Goal: Ask a question: Seek information or help from site administrators or community

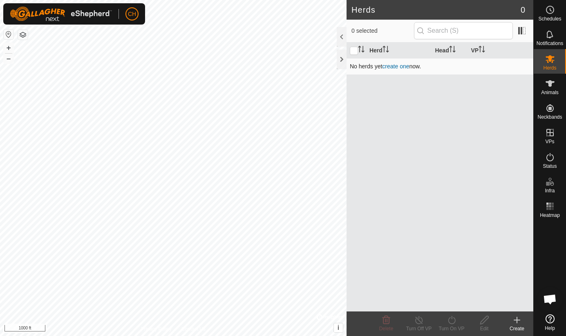
click at [402, 66] on link "create one" at bounding box center [395, 66] width 27 height 7
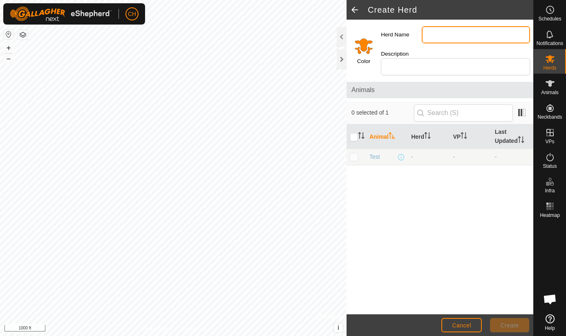
click at [432, 37] on input "Herd Name" at bounding box center [476, 34] width 108 height 17
type input "[PERSON_NAME] creek"
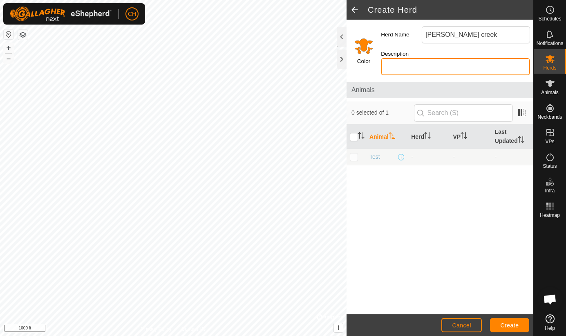
click at [412, 68] on input "Description" at bounding box center [455, 66] width 149 height 17
type input "red"
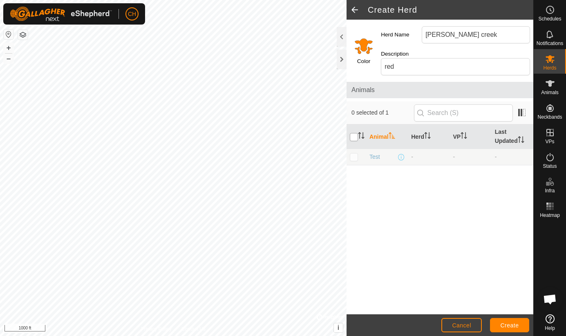
click at [355, 138] on input "checkbox" at bounding box center [354, 137] width 8 height 8
checkbox input "true"
drag, startPoint x: 503, startPoint y: 133, endPoint x: 444, endPoint y: 139, distance: 59.1
click at [444, 139] on tr "Animal Herd VP Last Updated" at bounding box center [440, 136] width 187 height 25
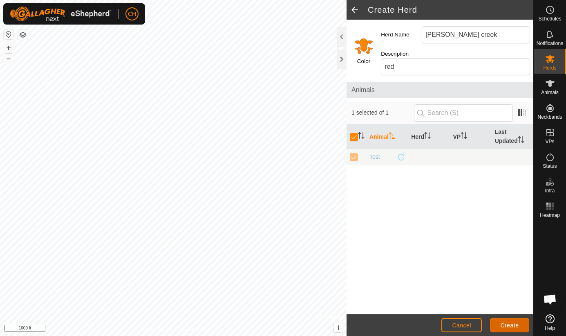
click at [502, 326] on span "Create" at bounding box center [510, 325] width 18 height 7
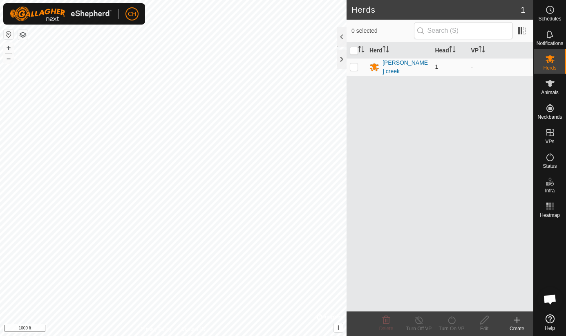
click at [355, 67] on p-checkbox at bounding box center [354, 66] width 8 height 7
checkbox input "true"
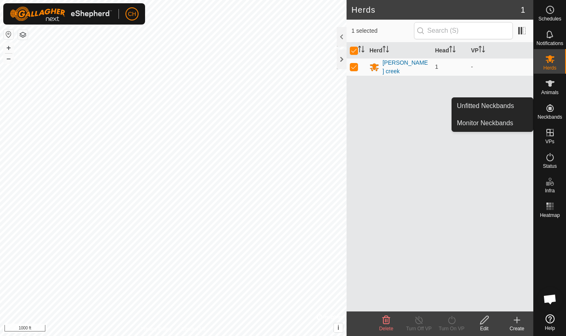
click at [556, 114] on span "Neckbands" at bounding box center [549, 116] width 25 height 5
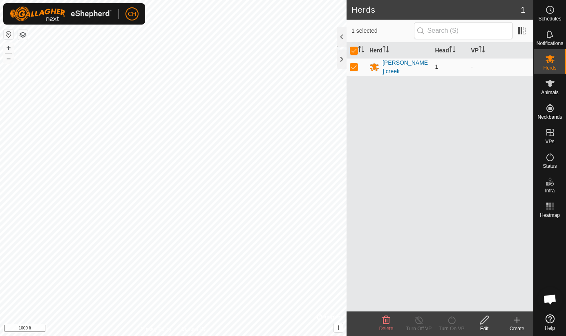
click at [357, 66] on p-checkbox at bounding box center [354, 66] width 8 height 7
checkbox input "false"
click at [340, 60] on div at bounding box center [342, 59] width 10 height 20
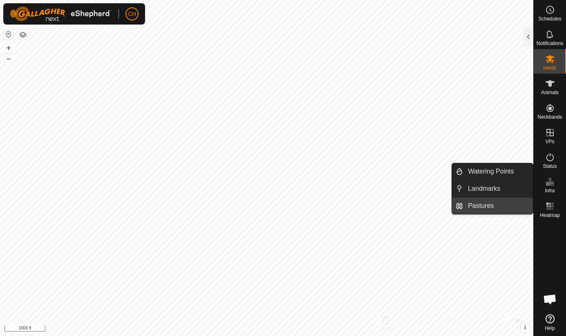
click at [502, 206] on link "Pastures" at bounding box center [498, 205] width 70 height 16
click at [492, 208] on link "Pastures" at bounding box center [498, 205] width 70 height 16
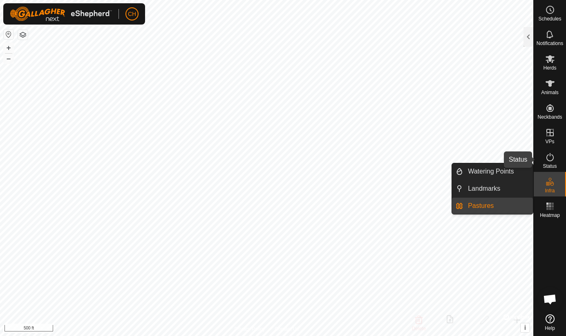
click at [545, 159] on icon at bounding box center [550, 157] width 10 height 10
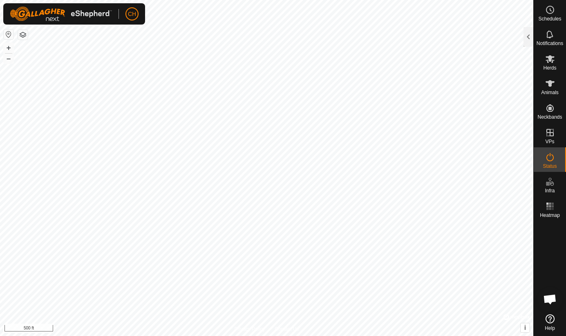
click at [545, 159] on icon at bounding box center [550, 157] width 10 height 10
click at [528, 39] on div at bounding box center [529, 37] width 10 height 20
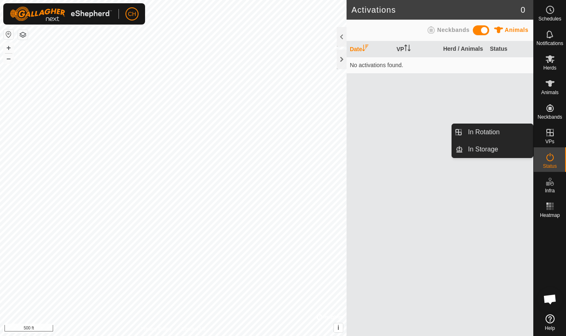
click at [557, 136] on es-virtualpaddocks-svg-icon at bounding box center [550, 132] width 15 height 13
click at [548, 137] on icon at bounding box center [550, 133] width 10 height 10
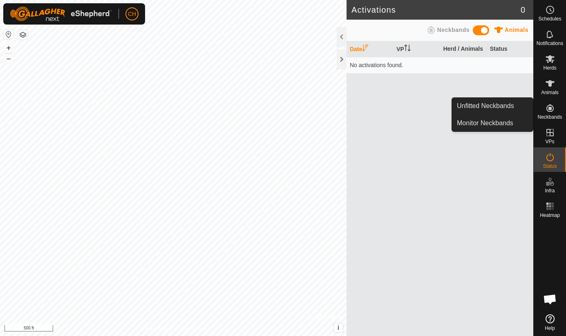
click at [553, 107] on icon at bounding box center [549, 107] width 7 height 7
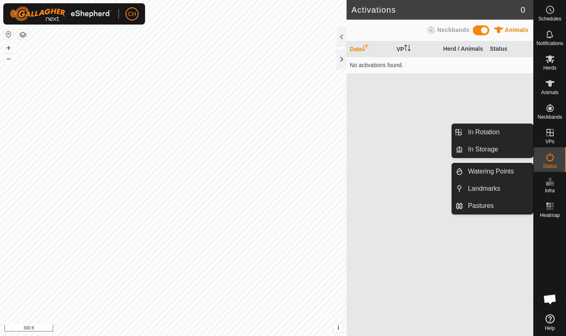
click at [556, 187] on es-infrastructure-svg-icon at bounding box center [550, 181] width 15 height 13
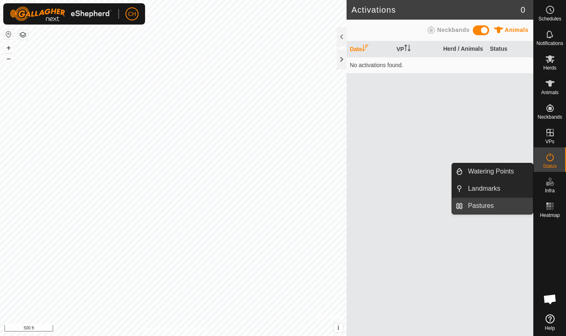
click at [510, 208] on link "Pastures" at bounding box center [498, 205] width 70 height 16
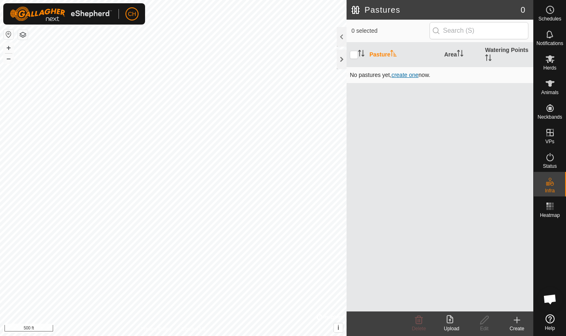
click at [413, 74] on span "create one" at bounding box center [405, 75] width 27 height 7
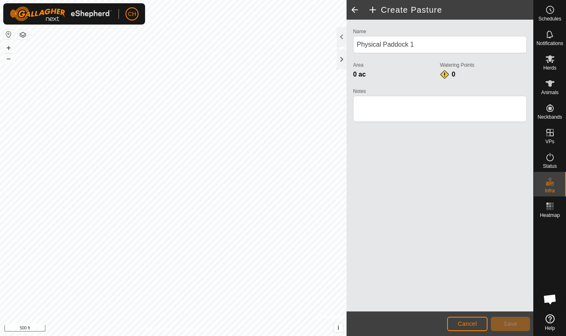
click at [399, 123] on div "Create Pasture Name Physical Paddock 1 Area 0 ac Watering Points 0 Notes Cancel…" at bounding box center [266, 168] width 533 height 336
click at [465, 324] on span "Cancel" at bounding box center [467, 323] width 19 height 7
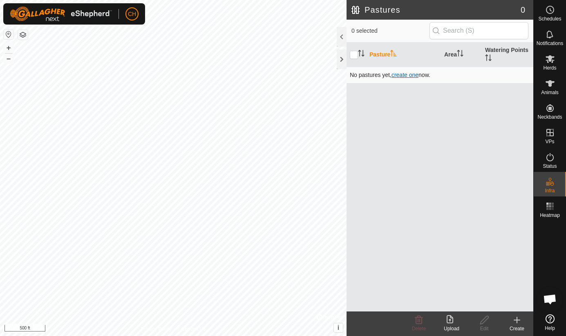
click at [402, 75] on span "create one" at bounding box center [405, 75] width 27 height 7
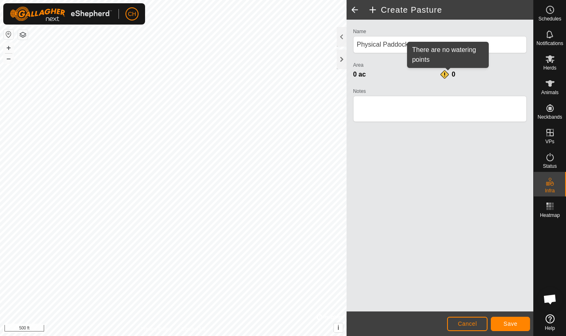
click at [448, 75] on div "0" at bounding box center [448, 74] width 16 height 10
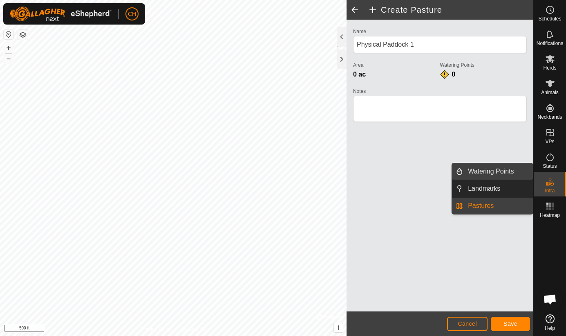
click at [511, 172] on link "Watering Points" at bounding box center [498, 171] width 70 height 16
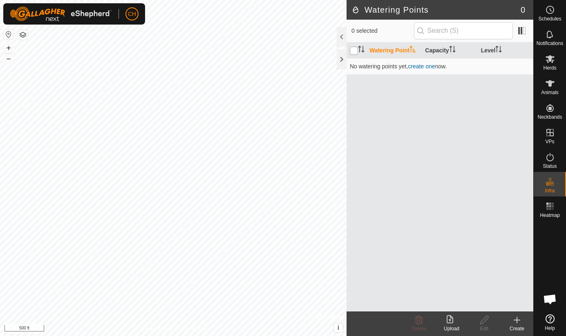
click at [354, 50] on input "checkbox" at bounding box center [354, 51] width 8 height 8
checkbox input "true"
click at [424, 65] on link "create one" at bounding box center [421, 66] width 27 height 7
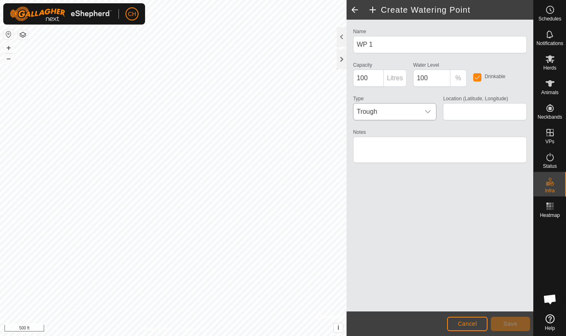
click at [428, 112] on icon "dropdown trigger" at bounding box center [428, 111] width 6 height 3
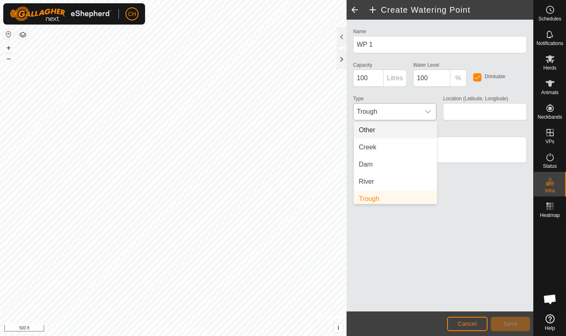
click at [377, 133] on li "Other" at bounding box center [395, 130] width 83 height 16
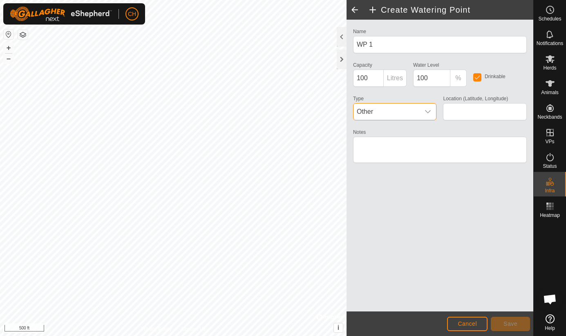
scroll to position [3, 0]
click at [380, 79] on input "100" at bounding box center [368, 77] width 31 height 17
type input "1"
type input "1000000"
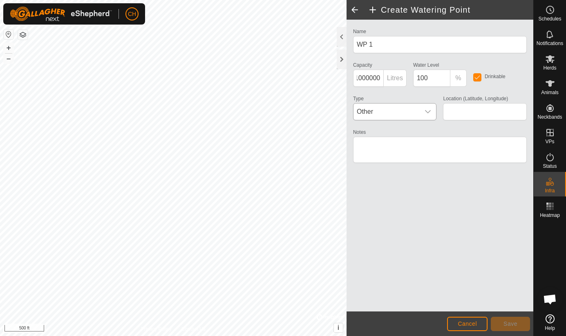
click at [405, 111] on span "Other" at bounding box center [386, 111] width 67 height 16
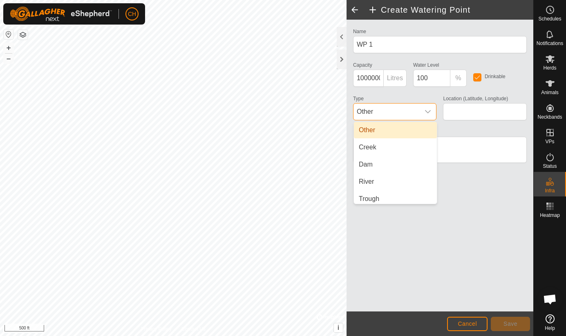
click at [405, 111] on span "Other" at bounding box center [386, 111] width 67 height 16
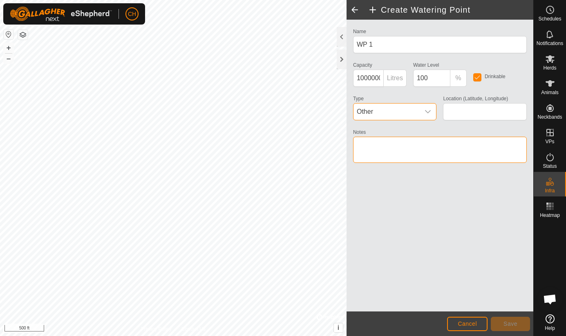
click at [390, 145] on textarea "Notes" at bounding box center [440, 149] width 174 height 26
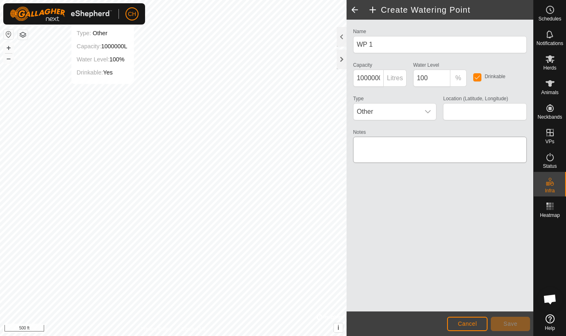
type input "50.536504, -119.190178"
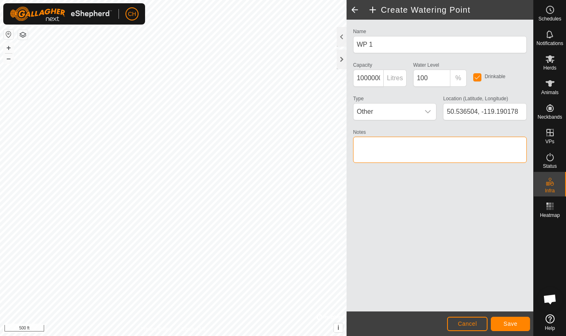
click at [363, 146] on textarea "Notes" at bounding box center [440, 149] width 174 height 26
type textarea "pond"
click at [509, 324] on span "Save" at bounding box center [510, 323] width 14 height 7
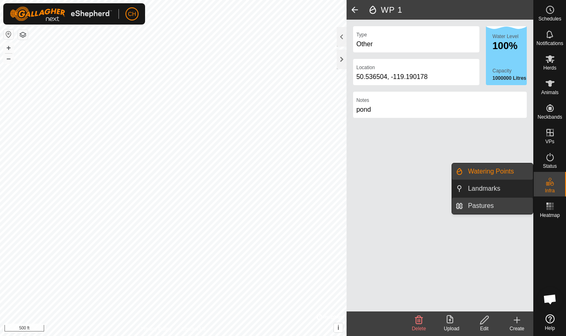
click at [498, 208] on link "Pastures" at bounding box center [498, 205] width 70 height 16
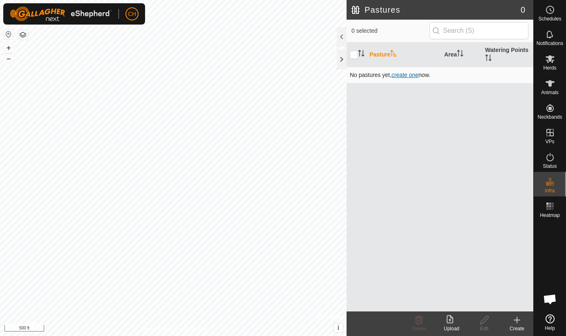
click at [410, 76] on span "create one" at bounding box center [405, 75] width 27 height 7
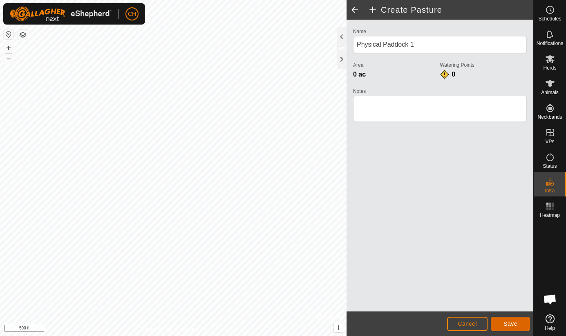
click at [513, 324] on span "Save" at bounding box center [510, 323] width 14 height 7
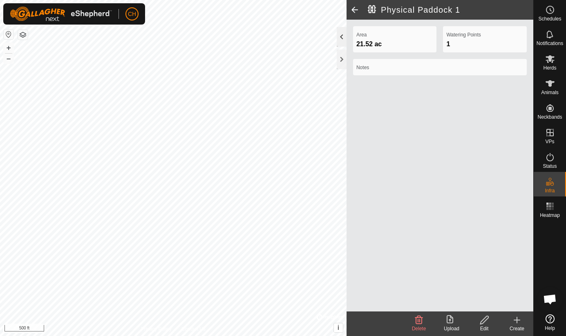
click at [342, 39] on div at bounding box center [342, 37] width 10 height 20
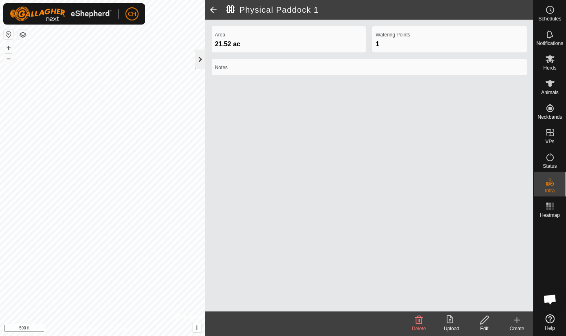
click at [200, 56] on div at bounding box center [200, 59] width 10 height 20
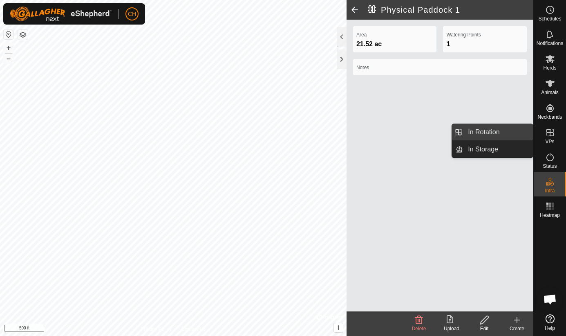
click at [509, 134] on link "In Rotation" at bounding box center [498, 132] width 70 height 16
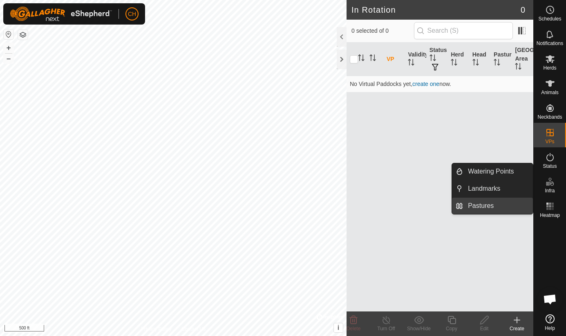
click at [501, 207] on link "Pastures" at bounding box center [498, 205] width 70 height 16
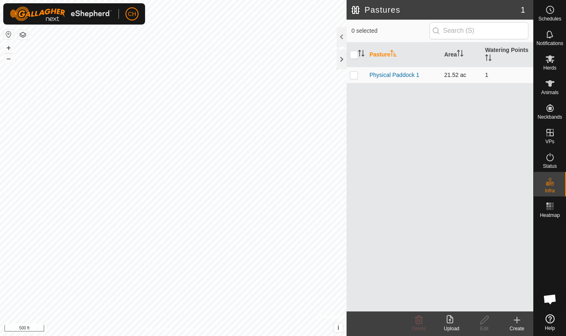
click at [351, 74] on p-checkbox at bounding box center [354, 75] width 8 height 7
checkbox input "true"
click at [445, 72] on td "21.52 ac" at bounding box center [461, 75] width 41 height 16
click at [416, 74] on link "Physical Paddock 1" at bounding box center [394, 75] width 50 height 7
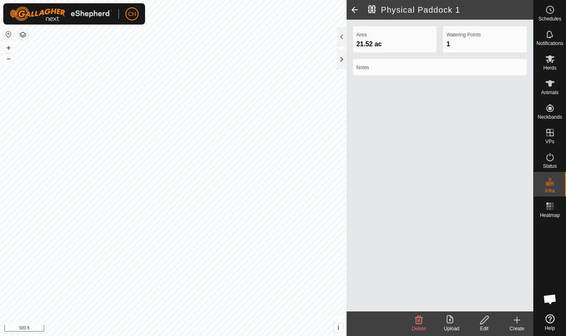
click at [420, 320] on icon at bounding box center [419, 319] width 8 height 8
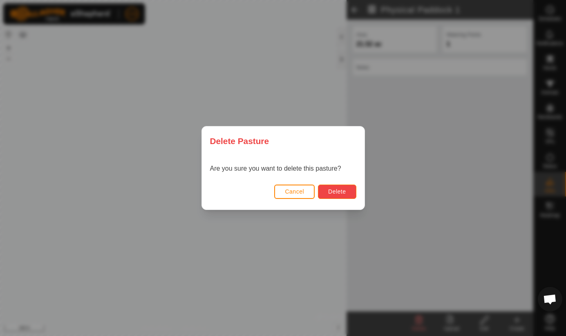
click at [340, 191] on span "Delete" at bounding box center [337, 191] width 18 height 7
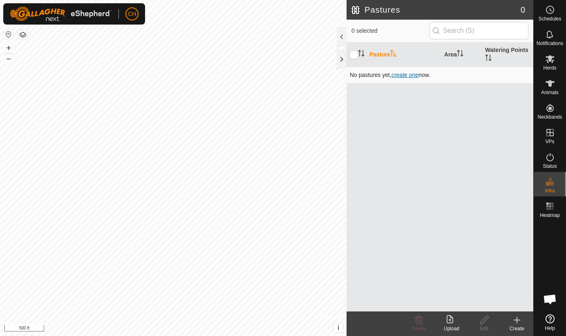
click at [414, 74] on span "create one" at bounding box center [405, 75] width 27 height 7
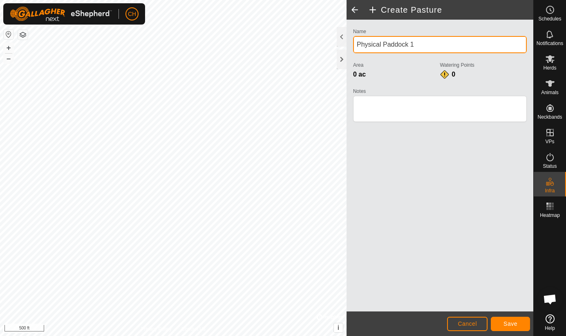
click at [423, 47] on input "Physical Paddock 1" at bounding box center [440, 44] width 174 height 17
type input "P"
type input "mcradey"
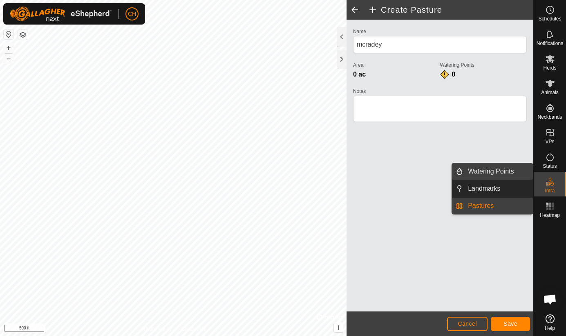
click at [515, 172] on link "Watering Points" at bounding box center [498, 171] width 70 height 16
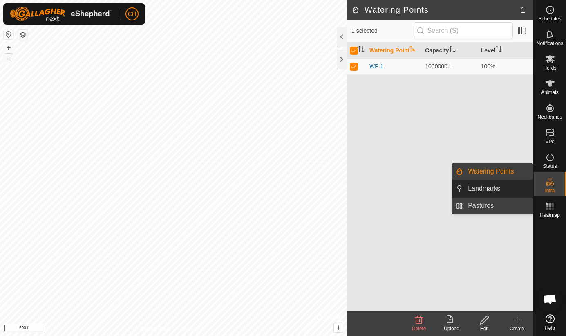
click at [509, 207] on link "Pastures" at bounding box center [498, 205] width 70 height 16
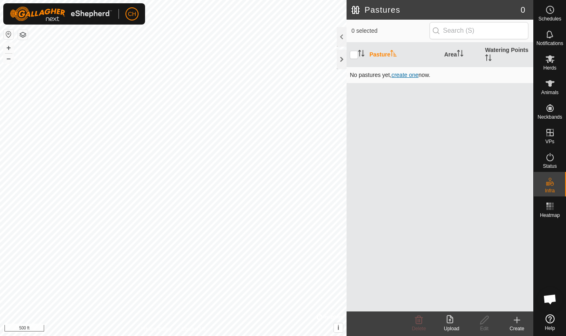
click at [398, 73] on span "create one" at bounding box center [405, 75] width 27 height 7
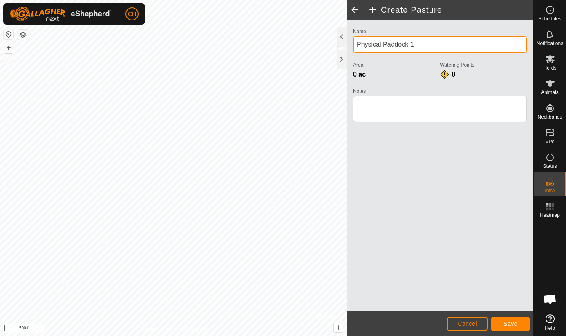
click at [397, 43] on input "Physical Paddock 1" at bounding box center [440, 44] width 174 height 17
click at [424, 44] on input "Physical Paddock 1" at bounding box center [440, 44] width 174 height 17
type input "P"
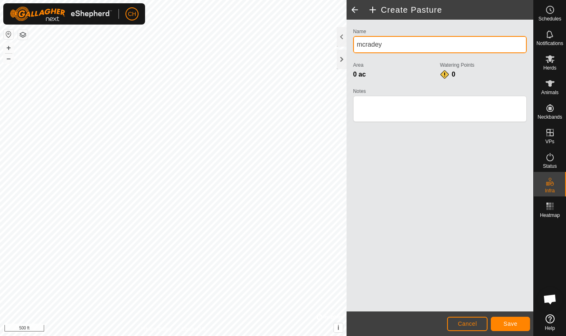
type input "mcradey"
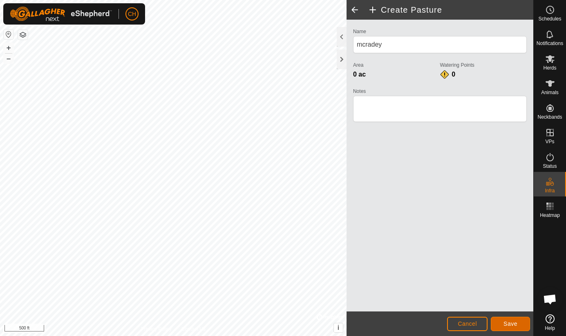
click at [507, 321] on span "Save" at bounding box center [510, 323] width 14 height 7
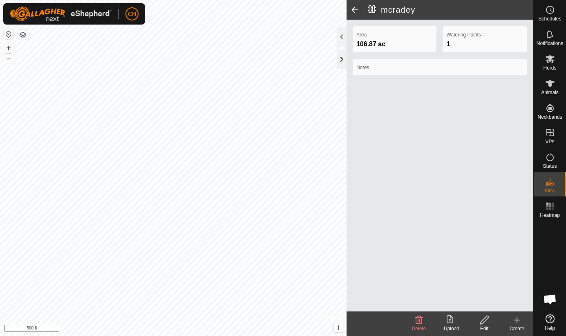
click at [342, 60] on div at bounding box center [342, 59] width 10 height 20
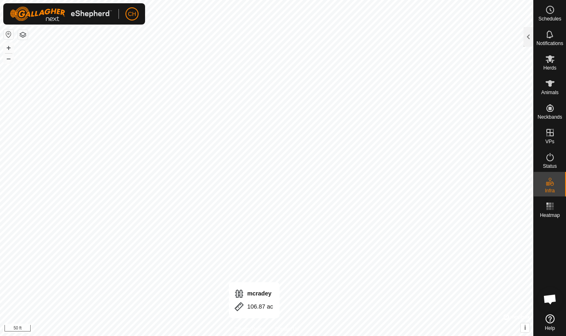
click at [253, 335] on html "CH Schedules Notifications Herds Animals Neckbands VPs Status Infra Heatmap Hel…" at bounding box center [283, 168] width 566 height 336
click at [290, 335] on html "CH Schedules Notifications Herds Animals Neckbands VPs Status Infra Heatmap Hel…" at bounding box center [283, 168] width 566 height 336
click at [0, 211] on html "CH Schedules Notifications Herds Animals Neckbands VPs Status Infra Heatmap Hel…" at bounding box center [283, 168] width 566 height 336
click at [0, 185] on html "CH Schedules Notifications Herds Animals Neckbands VPs Status Infra Heatmap Hel…" at bounding box center [283, 168] width 566 height 336
click at [281, 0] on html "CH Schedules Notifications Herds Animals Neckbands VPs Status Infra Heatmap Hel…" at bounding box center [283, 168] width 566 height 336
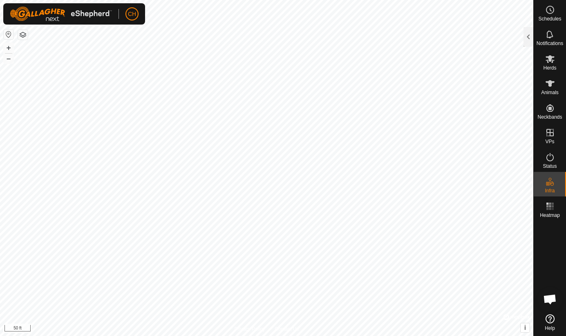
click at [302, 0] on html "CH Schedules Notifications Herds Animals Neckbands VPs Status Infra Heatmap Hel…" at bounding box center [283, 168] width 566 height 336
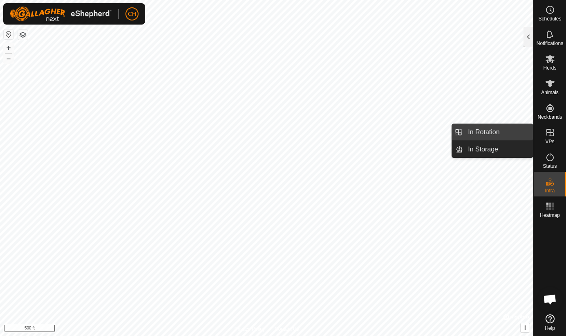
click at [504, 132] on link "In Rotation" at bounding box center [498, 132] width 70 height 16
click at [552, 133] on icon at bounding box center [550, 133] width 10 height 10
click at [512, 132] on link "In Rotation" at bounding box center [498, 132] width 70 height 16
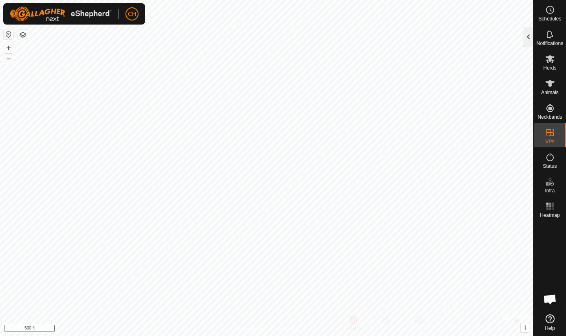
click at [528, 42] on div at bounding box center [529, 37] width 10 height 20
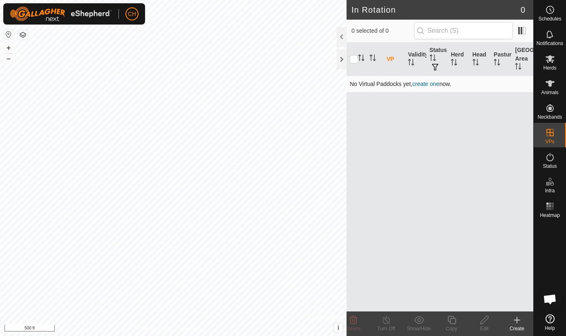
click at [430, 82] on link "create one" at bounding box center [425, 84] width 27 height 7
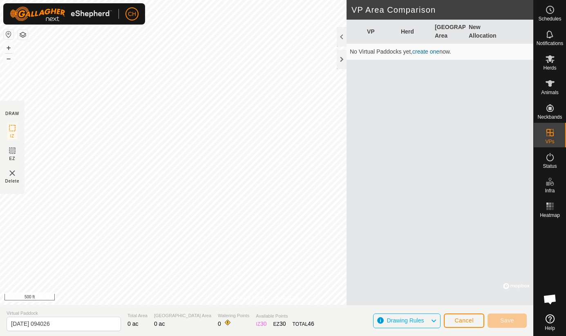
click at [430, 53] on link "create one" at bounding box center [425, 51] width 27 height 7
click at [430, 50] on link "create one" at bounding box center [425, 51] width 27 height 7
click at [432, 52] on link "create one" at bounding box center [425, 51] width 27 height 7
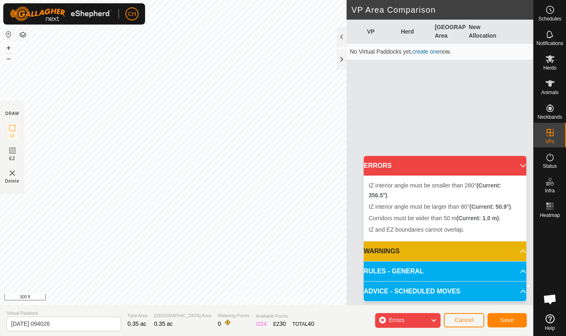
click at [383, 320] on div "Errors" at bounding box center [407, 320] width 65 height 15
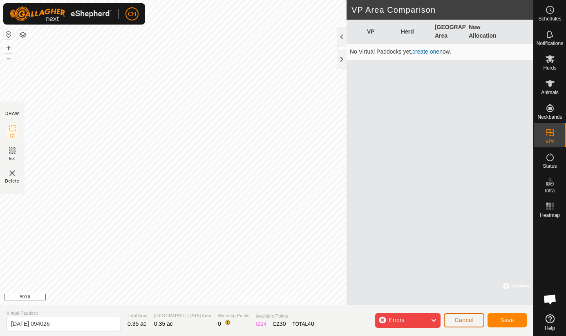
click at [458, 324] on button "Cancel" at bounding box center [464, 320] width 40 height 14
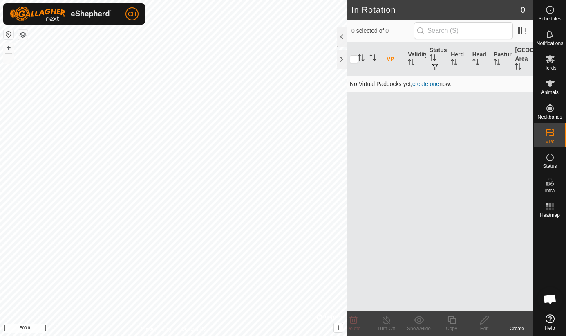
click at [423, 83] on link "create one" at bounding box center [425, 84] width 27 height 7
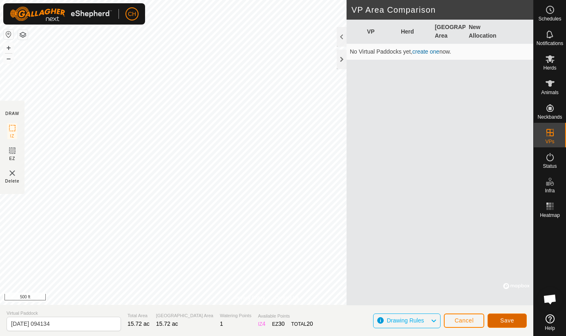
click at [502, 320] on span "Save" at bounding box center [507, 320] width 14 height 7
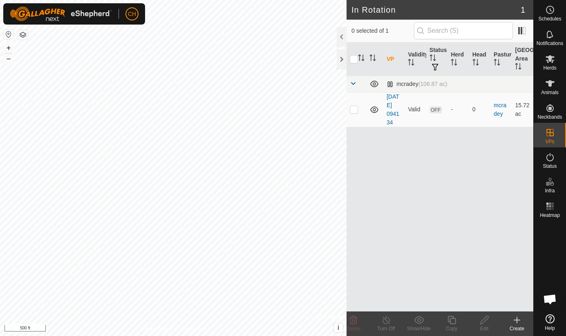
click at [519, 328] on div "Create" at bounding box center [517, 327] width 33 height 7
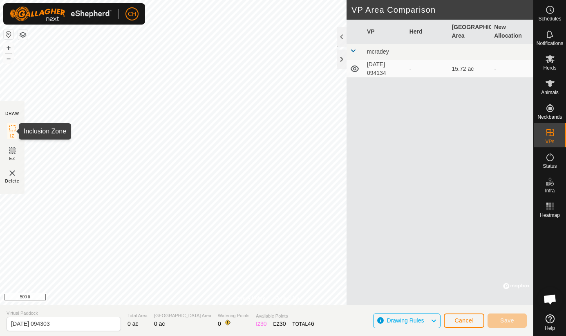
click at [10, 130] on icon at bounding box center [12, 128] width 10 height 10
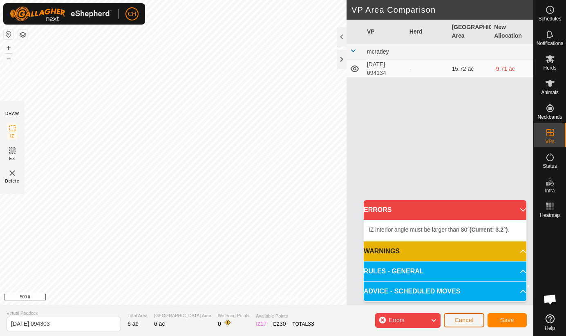
click at [469, 322] on span "Cancel" at bounding box center [463, 319] width 19 height 7
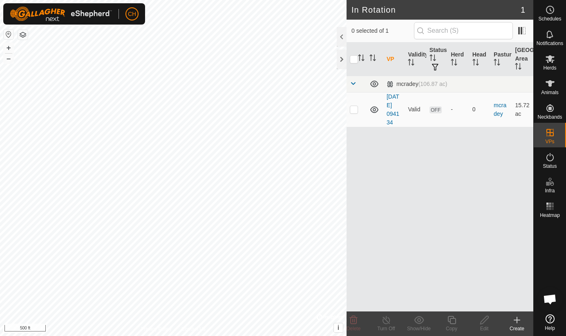
click at [518, 325] on div "Create" at bounding box center [517, 327] width 33 height 7
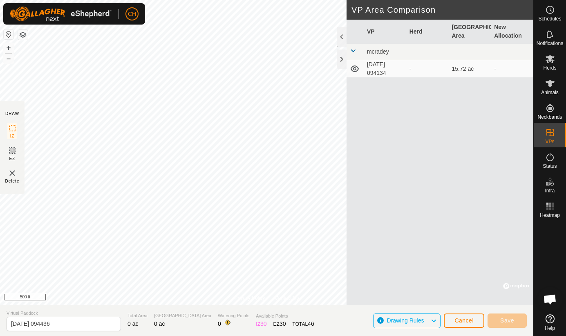
click at [502, 309] on section "Virtual Paddock [DATE] 094436 Total Area 0 ac Grazing Area 0 ac Watering Points…" at bounding box center [266, 319] width 533 height 31
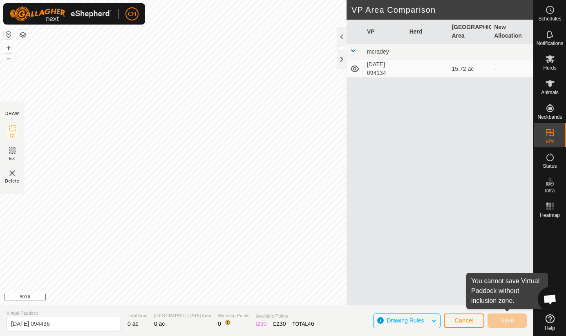
click at [510, 328] on div "Save" at bounding box center [507, 320] width 39 height 20
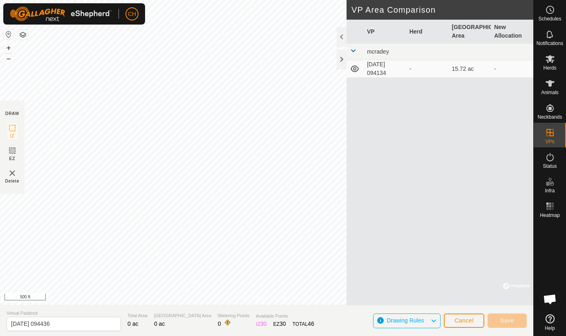
click at [553, 301] on span "Open chat" at bounding box center [549, 299] width 13 height 11
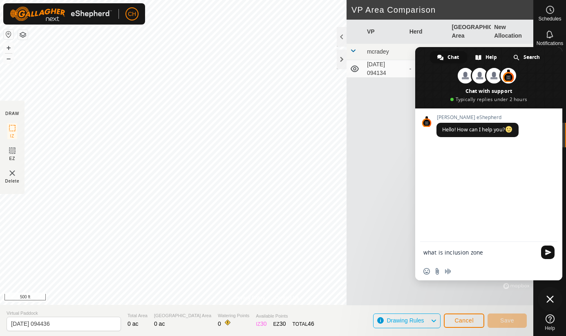
type textarea "what is inclusion zone"
click at [549, 247] on span "Send" at bounding box center [547, 251] width 13 height 13
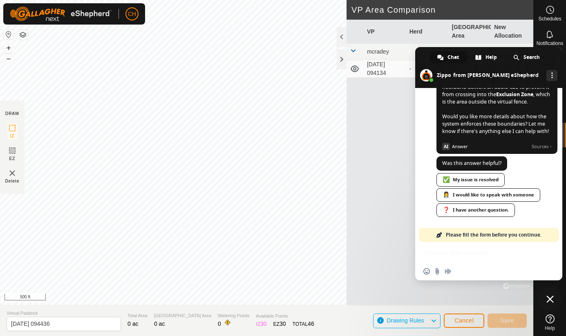
scroll to position [163, 0]
click at [467, 251] on div "Insert an emoji Send a file Audio message" at bounding box center [488, 261] width 147 height 38
click at [466, 210] on div "❓ I have another question." at bounding box center [475, 209] width 78 height 13
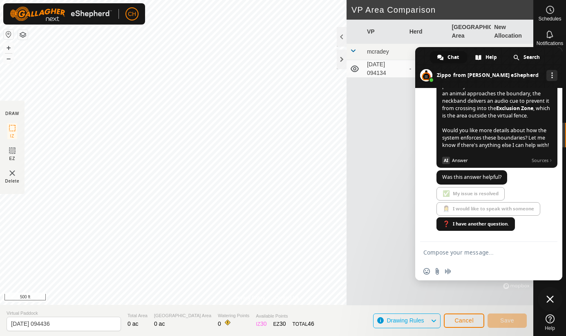
scroll to position [166, 0]
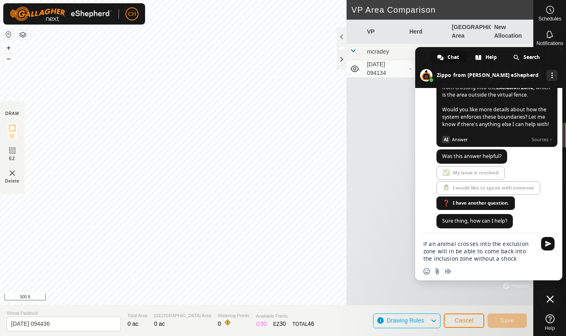
type textarea "if an animal crosses into the exclusion zone will in be able to come back into …"
click at [544, 245] on span "Send" at bounding box center [547, 243] width 13 height 13
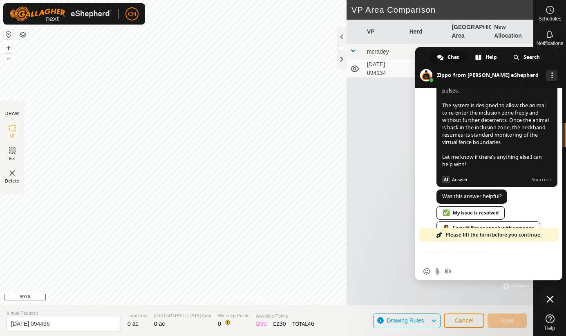
scroll to position [404, 0]
click at [490, 218] on div "✅ My issue is resolved" at bounding box center [470, 211] width 68 height 13
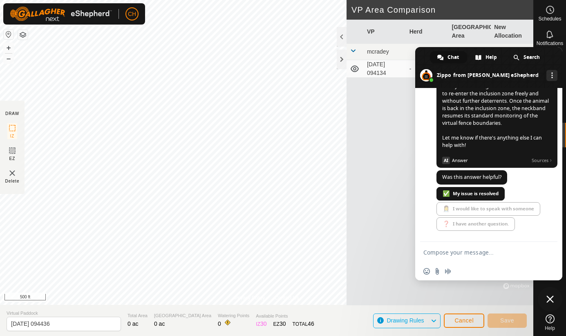
scroll to position [455, 0]
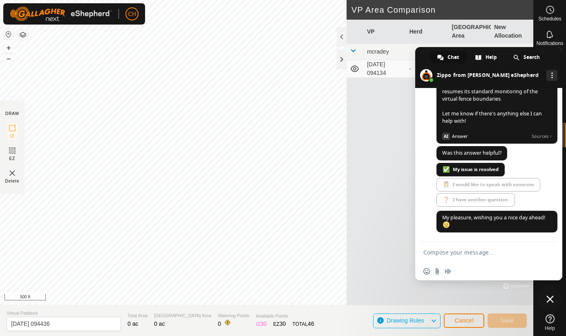
click at [367, 158] on div "VP Herd Grazing Area New Allocation mcradey [DATE] 094134 - 15.72 ac -" at bounding box center [440, 162] width 187 height 285
click at [397, 150] on div "VP Herd Grazing Area New Allocation mcradey [DATE] 094134 - 15.72 ac -" at bounding box center [440, 162] width 187 height 285
click at [378, 85] on div "VP Herd Grazing Area New Allocation mcradey [DATE] 094134 - 15.72 ac -" at bounding box center [440, 162] width 187 height 285
click at [549, 299] on span "Close chat" at bounding box center [549, 298] width 7 height 7
